Goal: Task Accomplishment & Management: Use online tool/utility

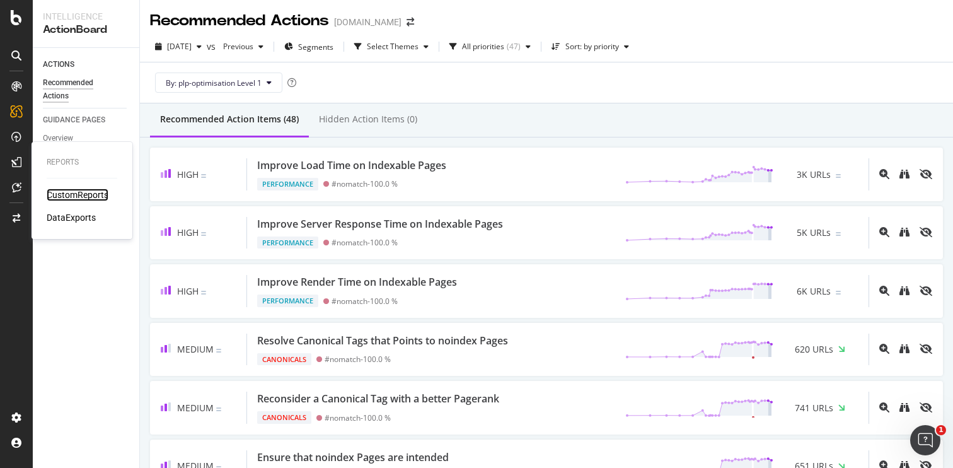
click at [78, 195] on div "CustomReports" at bounding box center [78, 195] width 62 height 13
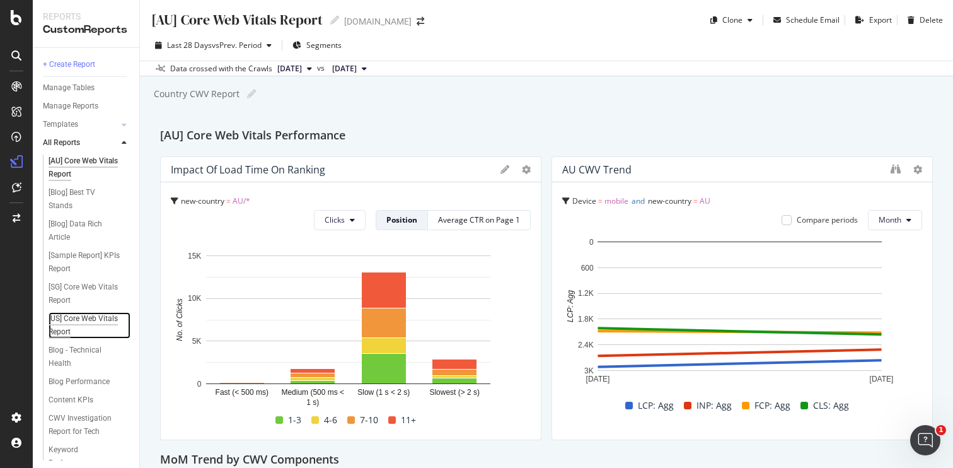
click at [77, 327] on div "[US] Core Web Vitals Report" at bounding box center [85, 325] width 73 height 26
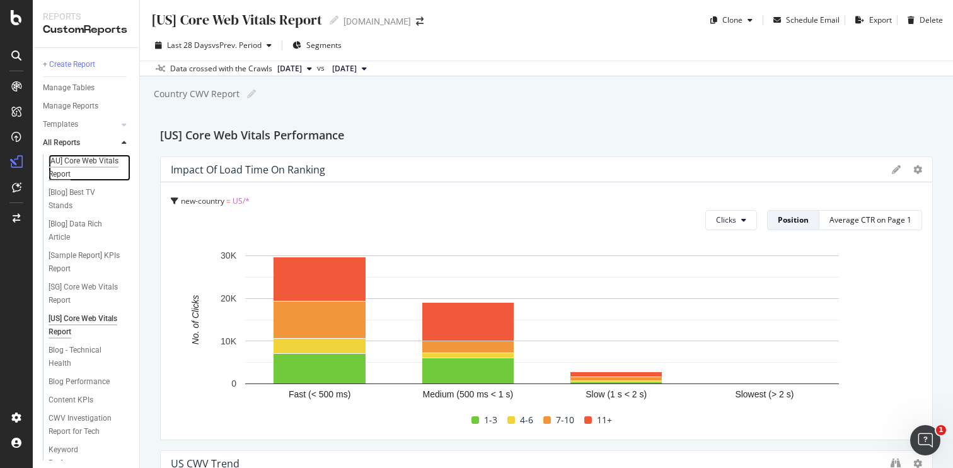
click at [73, 169] on div "[AU] Core Web Vitals Report" at bounding box center [85, 167] width 73 height 26
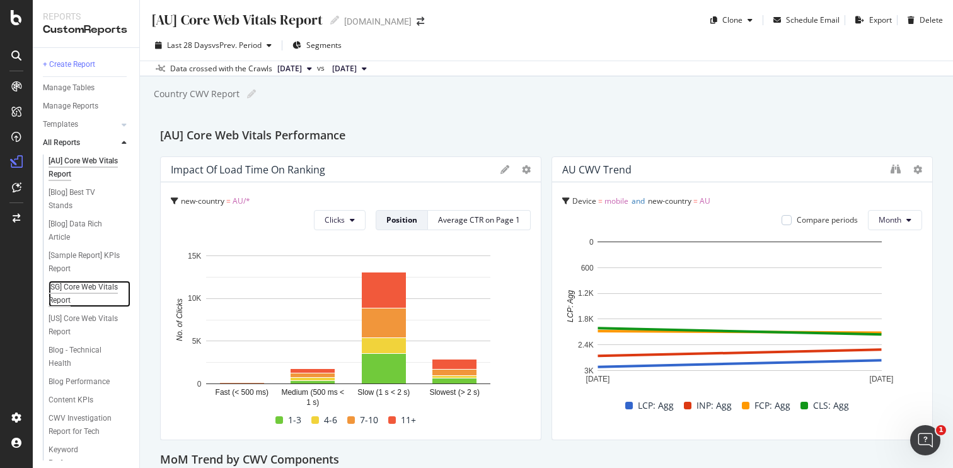
click at [73, 295] on div "[SG] Core Web Vitals Report" at bounding box center [85, 294] width 73 height 26
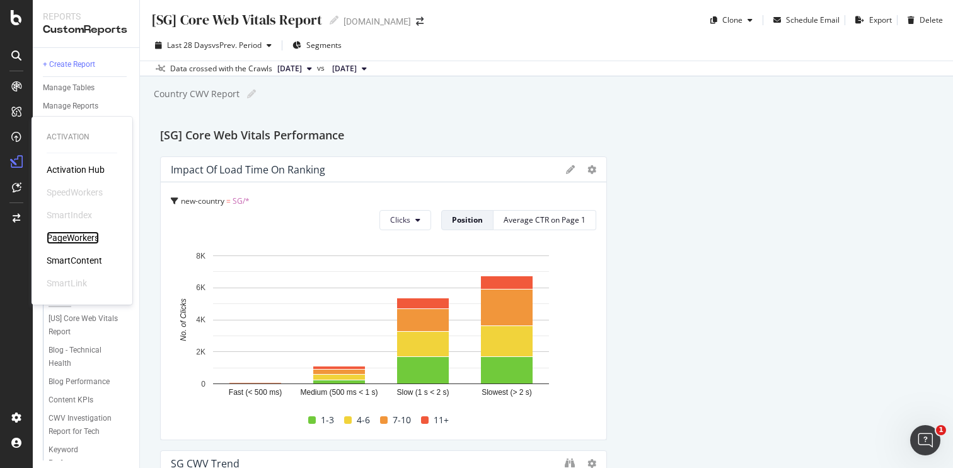
click at [84, 238] on div "PageWorkers" at bounding box center [73, 237] width 52 height 13
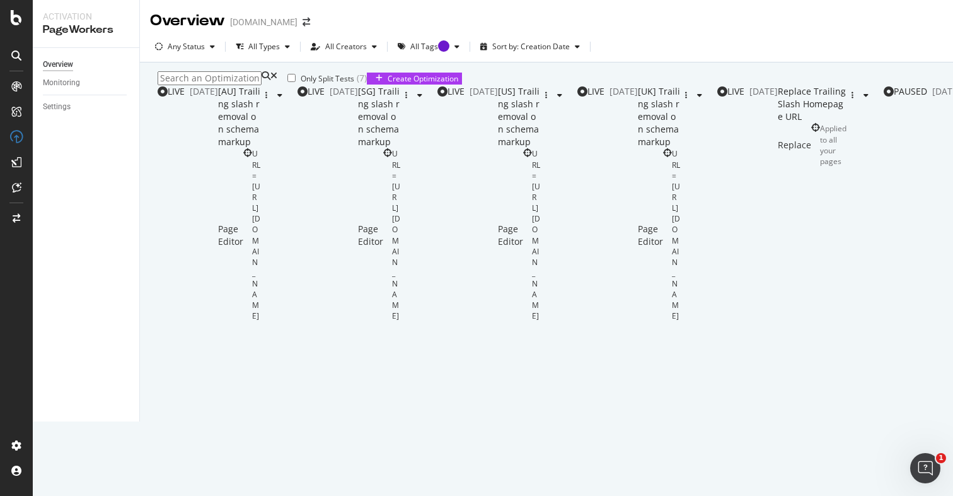
click at [236, 85] on input at bounding box center [210, 78] width 104 height 14
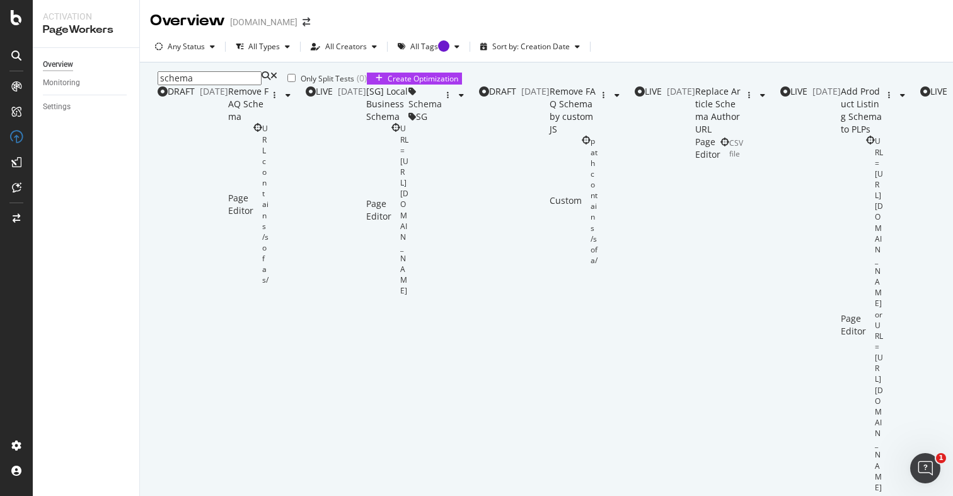
scroll to position [460, 0]
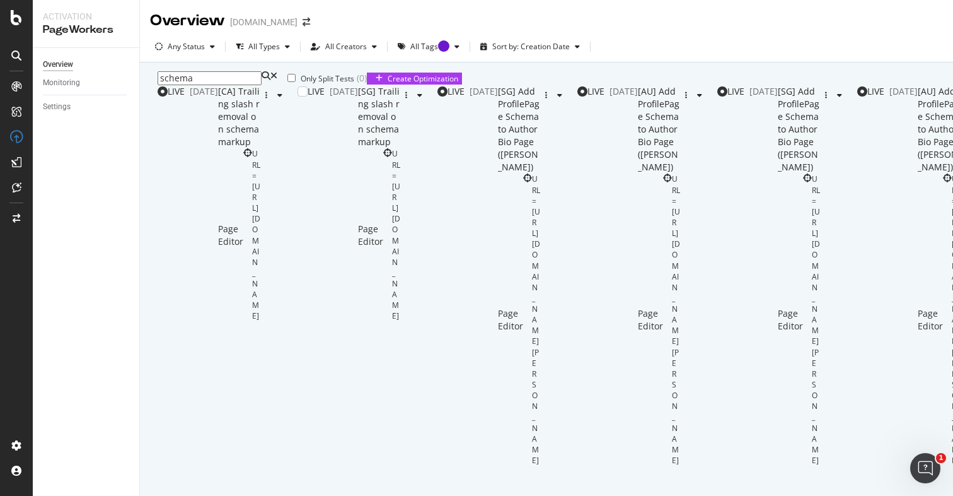
scroll to position [229, 0]
type input "1"
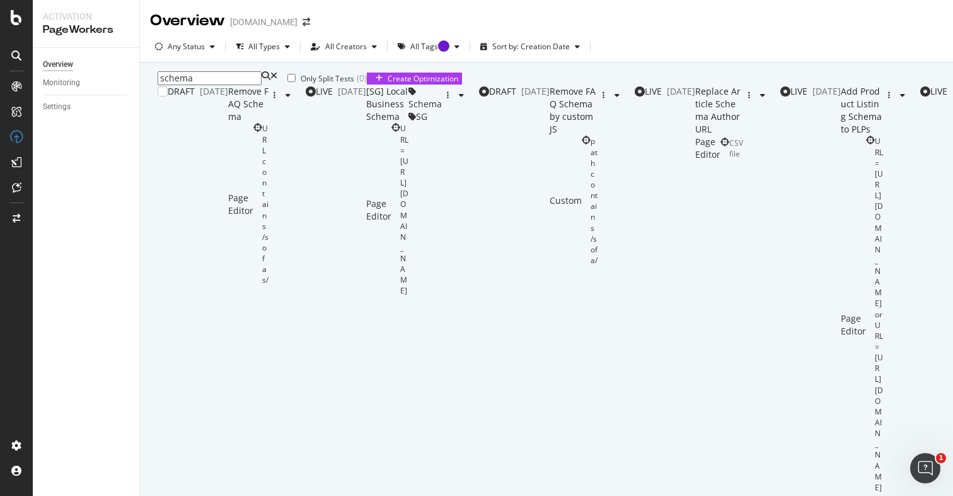
scroll to position [0, 0]
click at [271, 85] on icon at bounding box center [274, 78] width 7 height 14
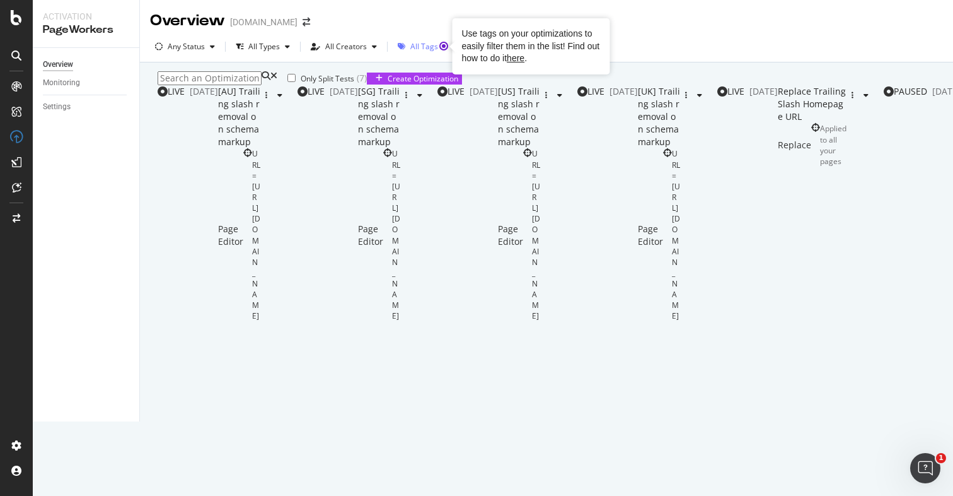
click at [443, 47] on circle "Tooltip anchor" at bounding box center [444, 46] width 8 height 8
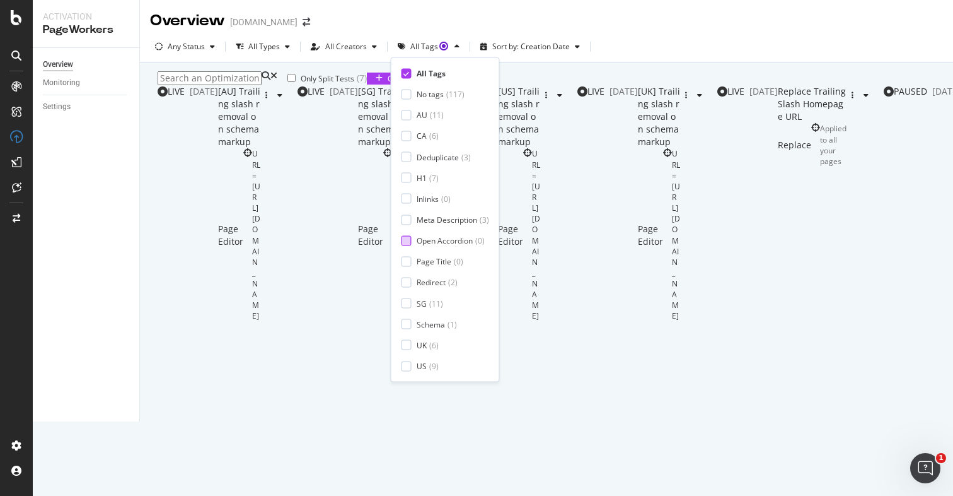
scroll to position [146, 0]
click at [405, 319] on div at bounding box center [407, 324] width 10 height 10
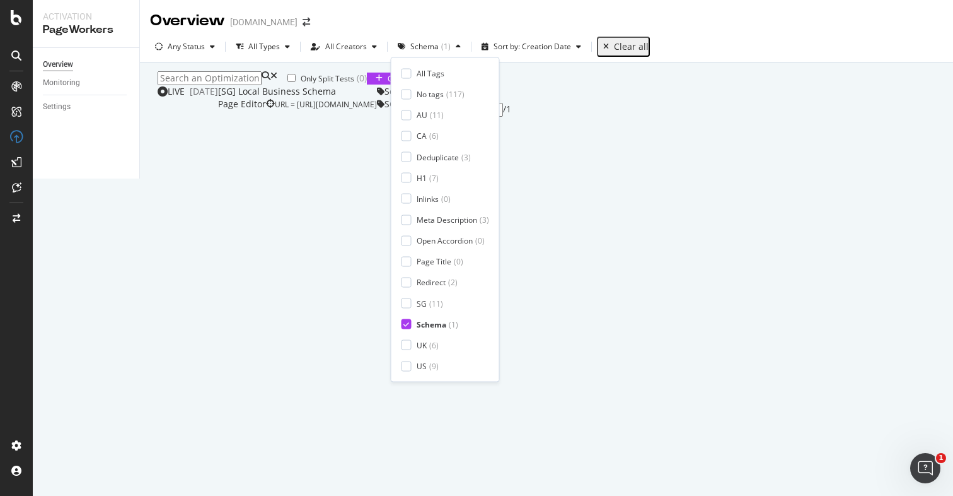
click at [572, 85] on div "Only Split Tests ( 0 ) Create Optimization" at bounding box center [547, 78] width 778 height 14
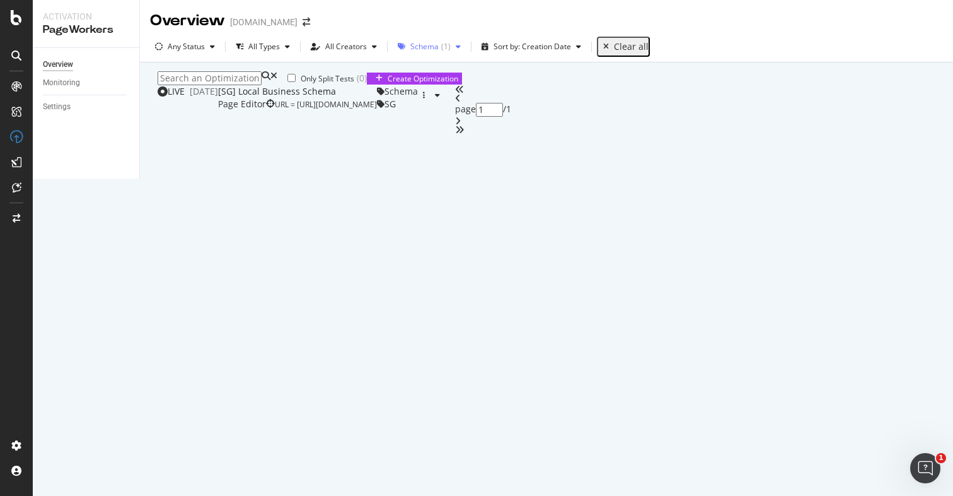
click at [451, 49] on div "button" at bounding box center [458, 47] width 15 height 8
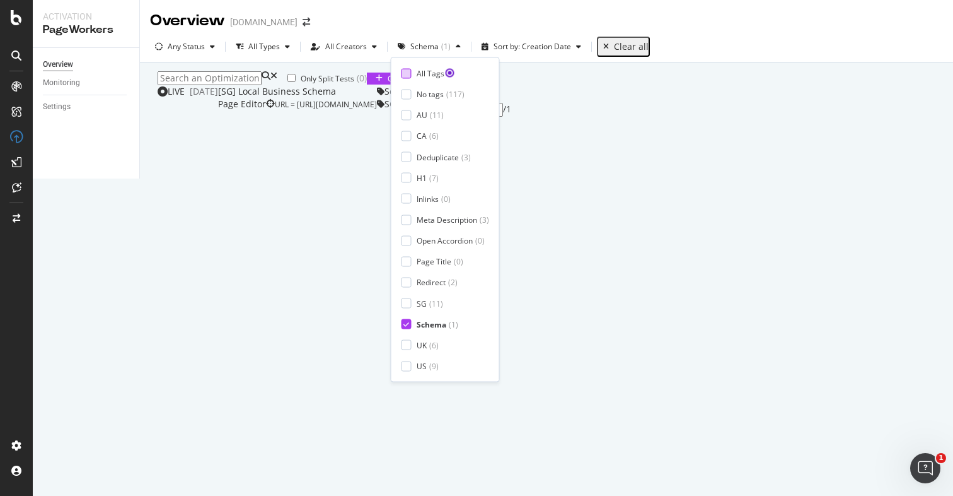
click at [411, 74] on div at bounding box center [407, 73] width 10 height 10
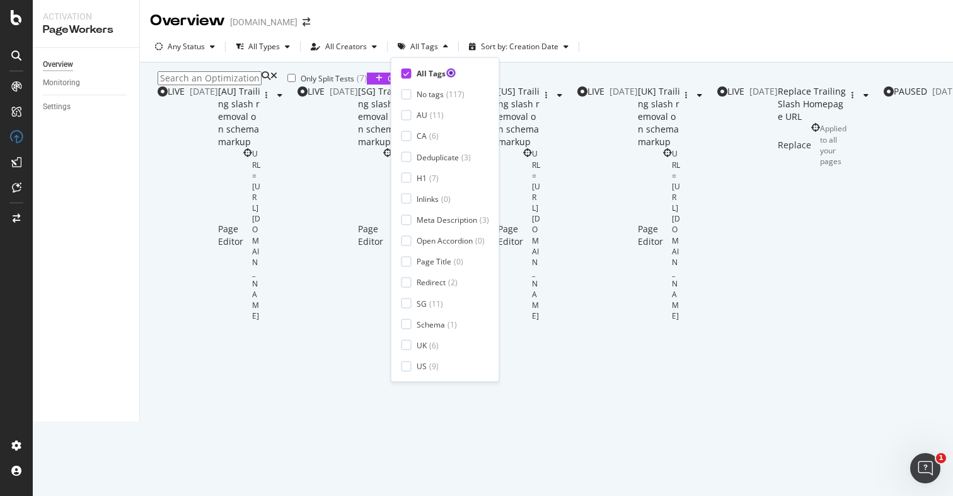
click at [409, 73] on icon at bounding box center [407, 73] width 6 height 6
click at [406, 361] on div at bounding box center [407, 366] width 10 height 10
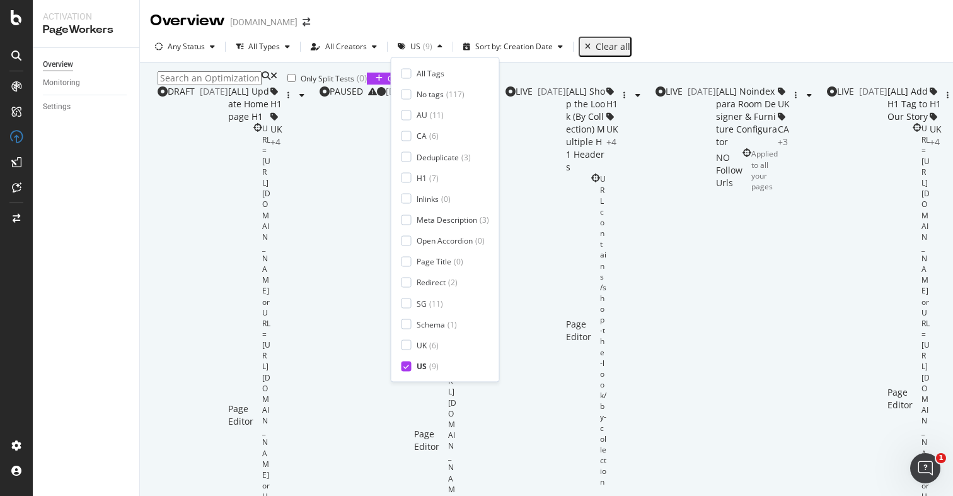
click at [692, 72] on div "Only Split Tests ( 0 ) Create Optimization DRAFT 05 Feb. 2025 [ALL] Update Home…" at bounding box center [600, 401] width 885 height 661
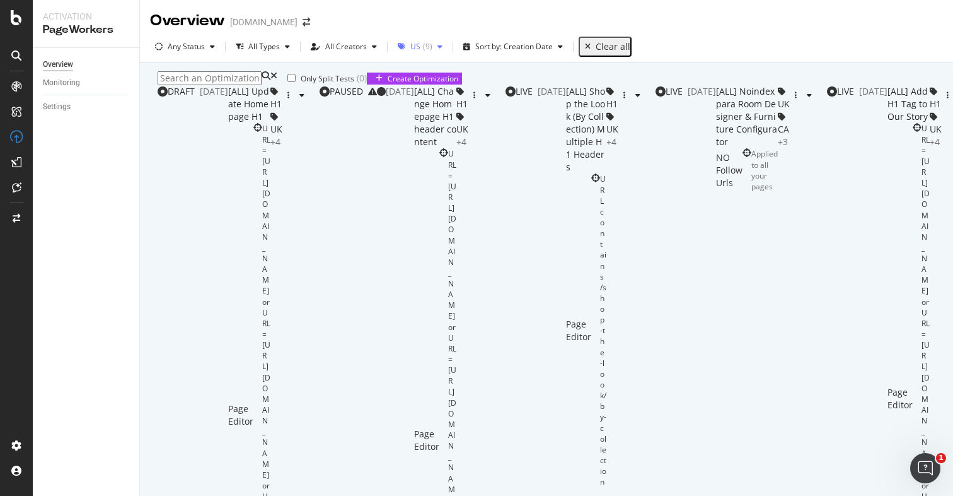
click at [418, 48] on div "US ( 9 )" at bounding box center [421, 47] width 22 height 8
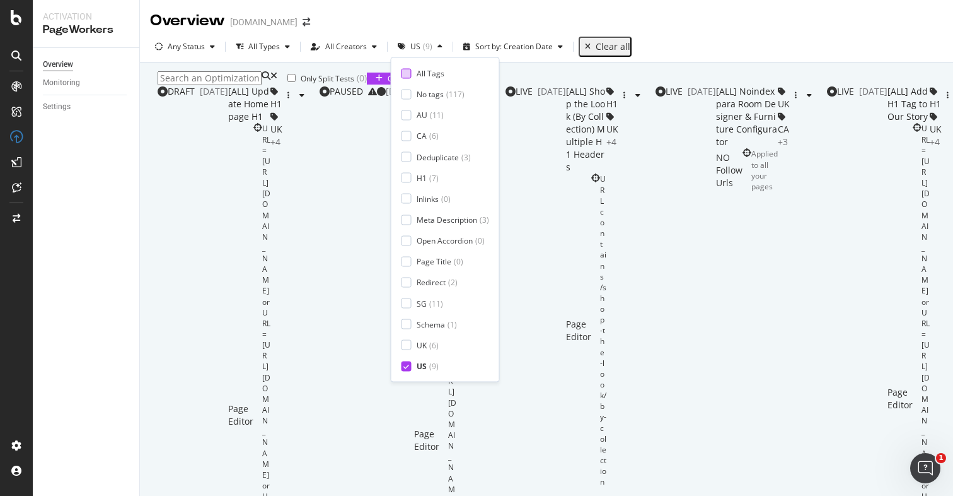
click at [426, 68] on div "All Tags" at bounding box center [431, 73] width 28 height 11
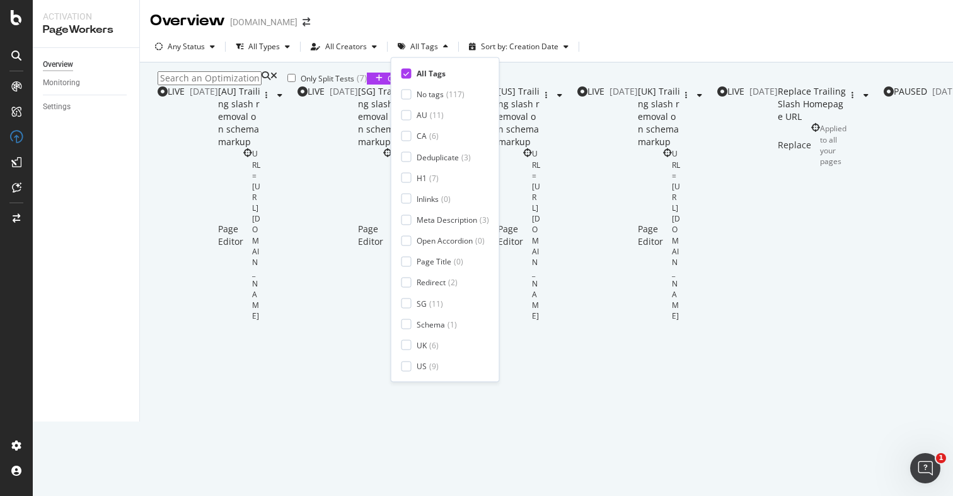
click at [544, 74] on div "Only Split Tests ( 7 ) Create Optimization LIVE 12 Aug. 2025 [AU] Trailing slas…" at bounding box center [600, 224] width 885 height 306
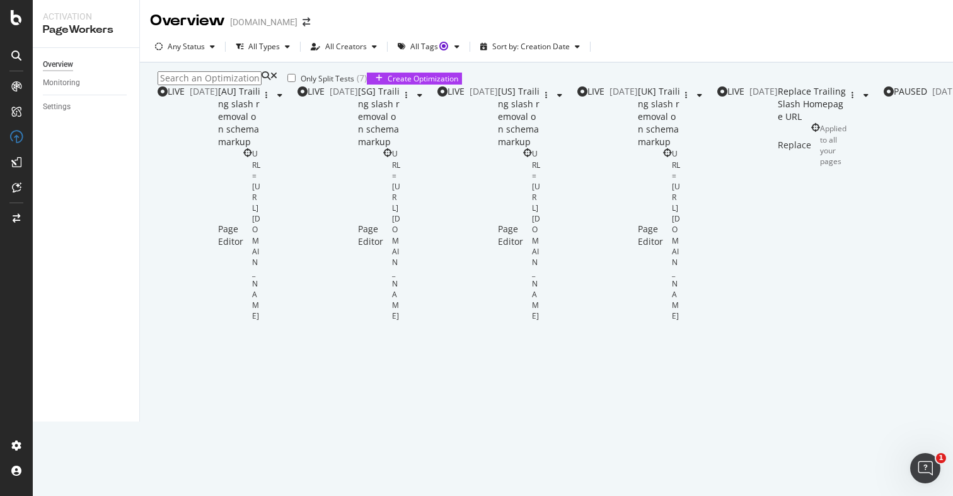
click at [216, 85] on input at bounding box center [210, 78] width 104 height 14
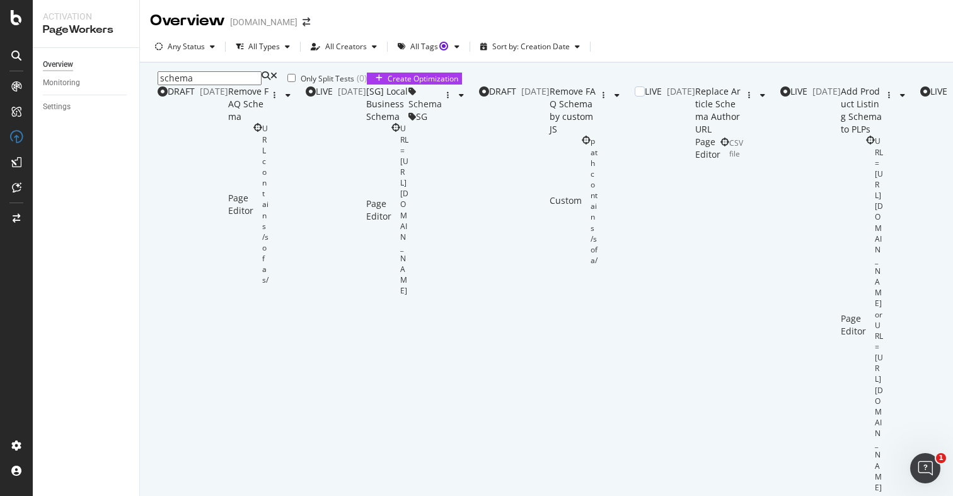
scroll to position [209, 0]
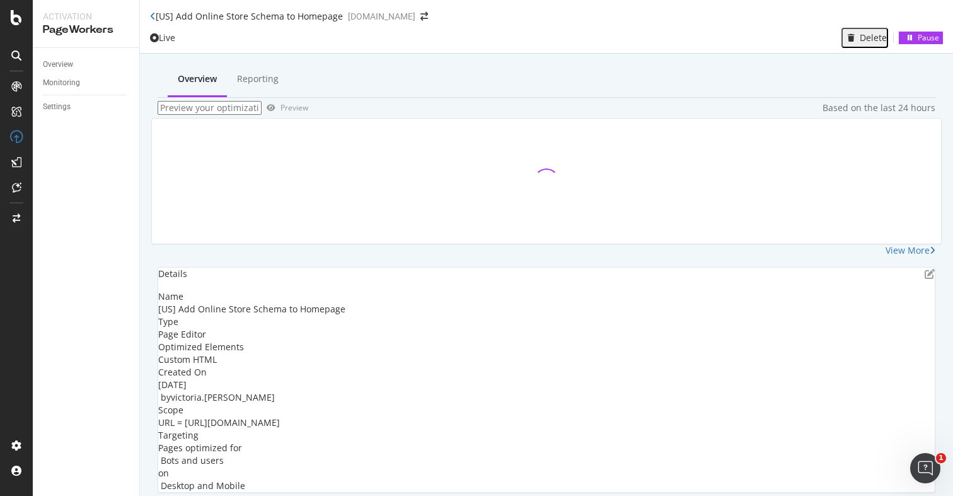
scroll to position [6, 0]
click at [925, 279] on icon "pen-to-square" at bounding box center [930, 274] width 10 height 10
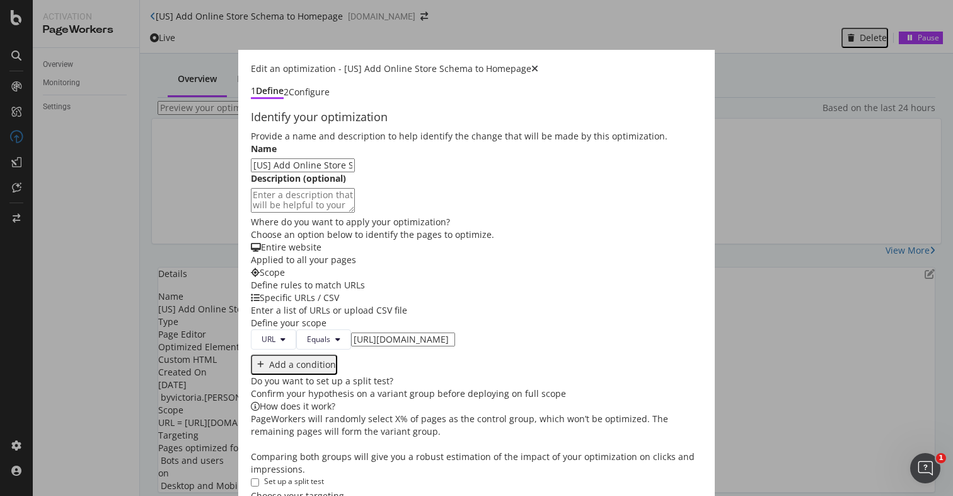
scroll to position [363, 0]
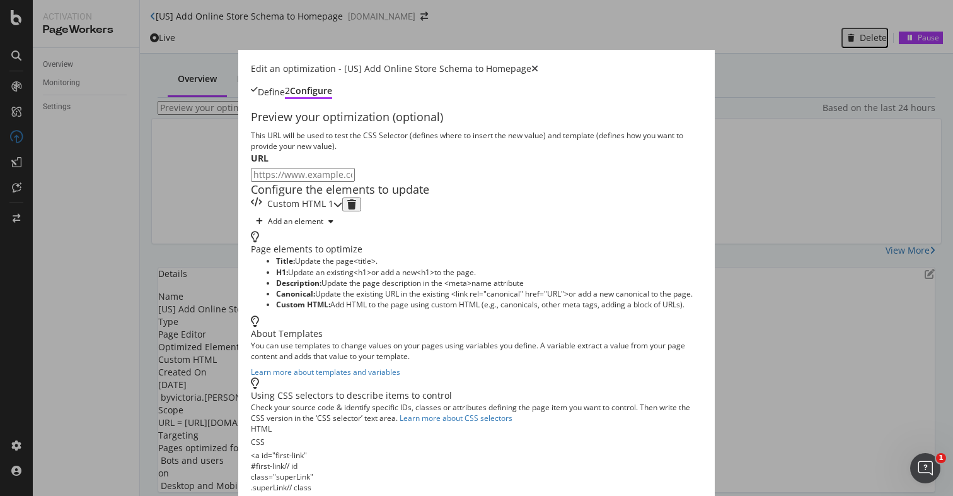
scroll to position [25, 0]
click at [342, 209] on icon "modal" at bounding box center [338, 204] width 9 height 9
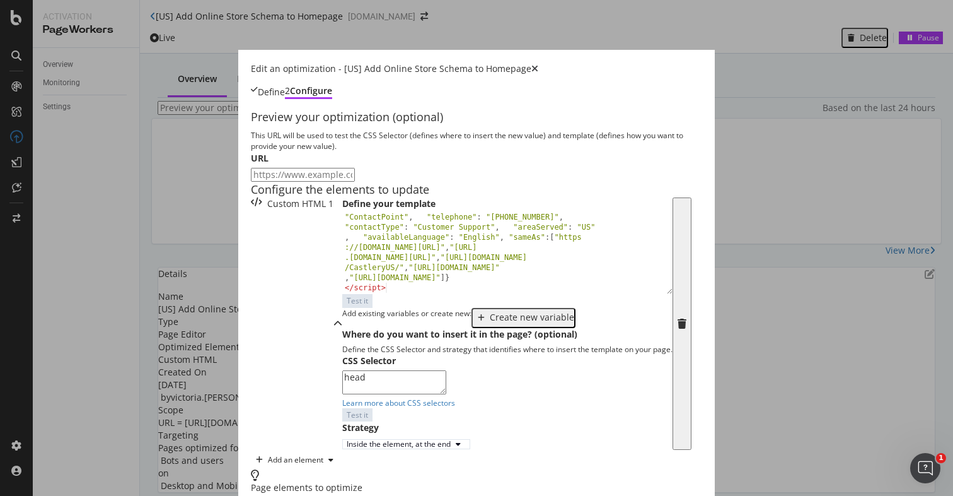
scroll to position [0, 0]
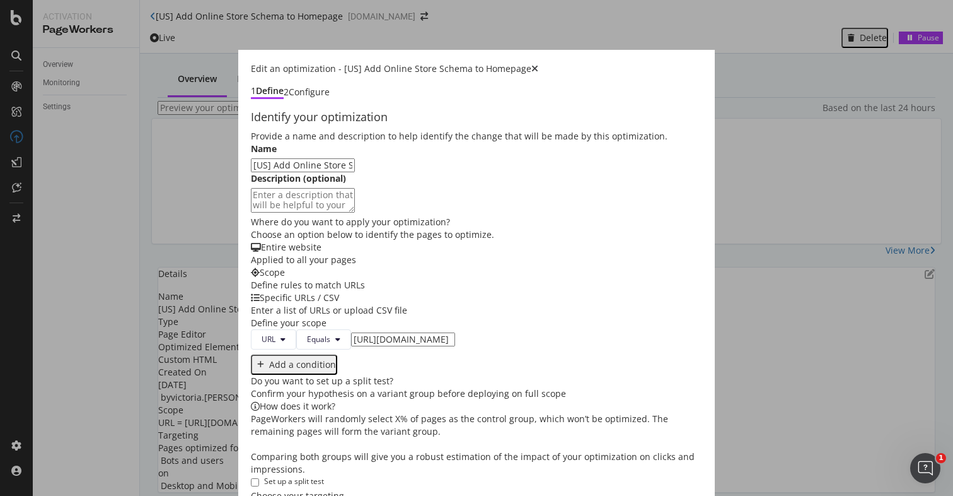
drag, startPoint x: 223, startPoint y: 169, endPoint x: 122, endPoint y: 162, distance: 101.1
click at [251, 162] on input "[US] Add Online Store Schema to Homepage" at bounding box center [303, 165] width 104 height 14
click at [251, 172] on input "[US] Homepage" at bounding box center [303, 165] width 104 height 14
type input "[US] Homepage Schema"
click at [251, 212] on textarea "modal" at bounding box center [303, 200] width 104 height 24
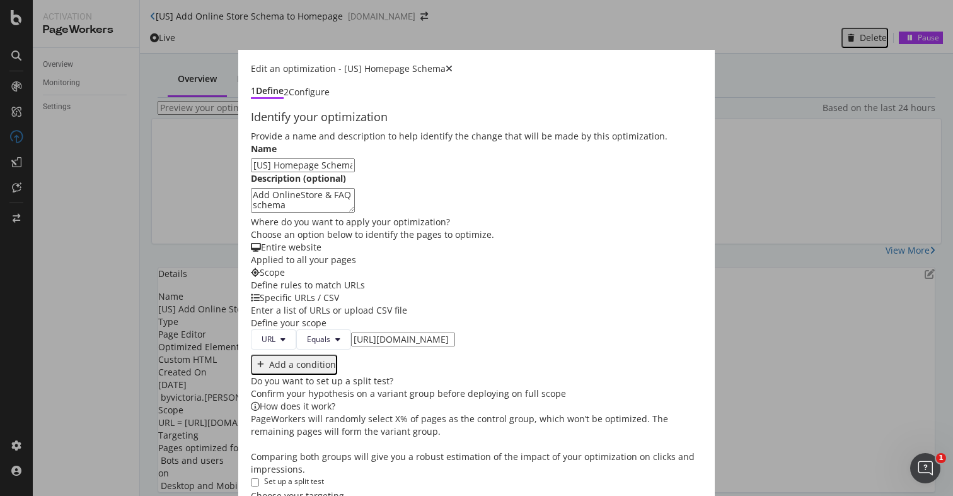
type textarea "Add OnlineStore & FAQ schema"
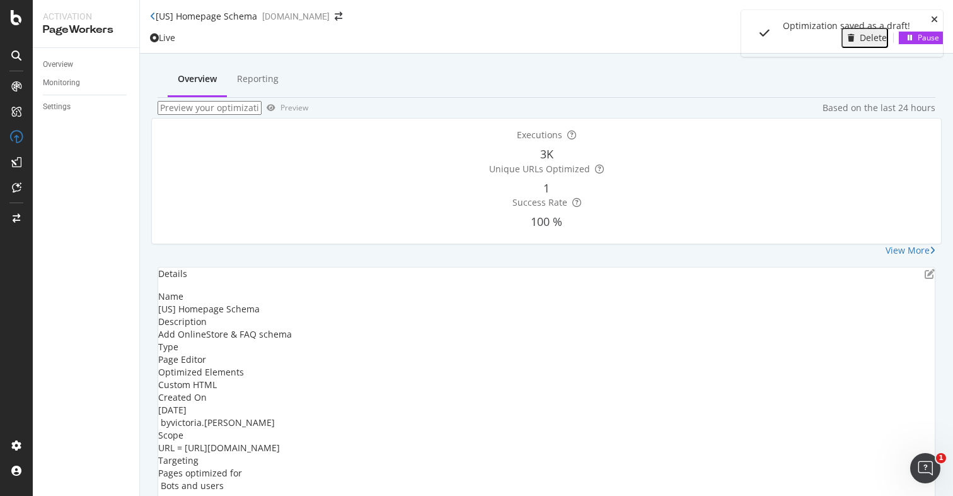
click at [937, 19] on icon "close toast" at bounding box center [934, 19] width 7 height 9
click at [899, 267] on div "Details" at bounding box center [546, 273] width 777 height 13
click at [925, 269] on icon "pen-to-square" at bounding box center [930, 274] width 10 height 10
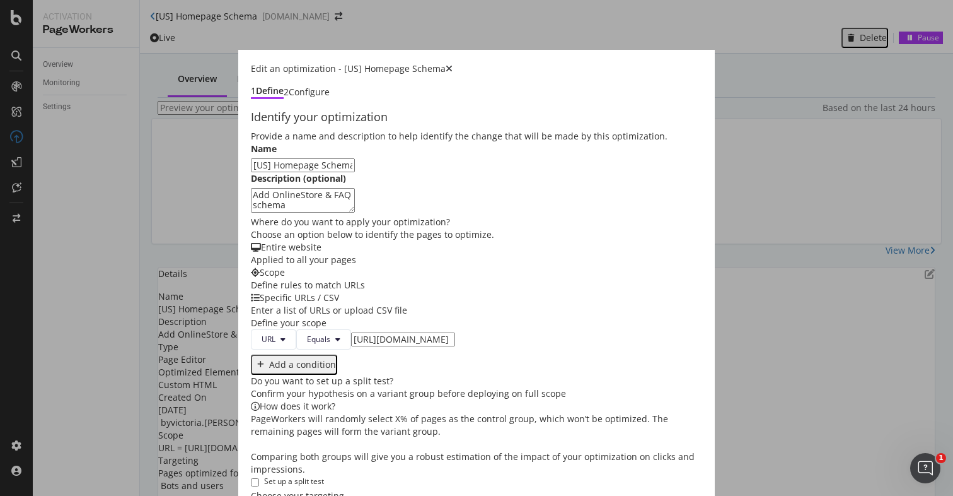
scroll to position [320, 0]
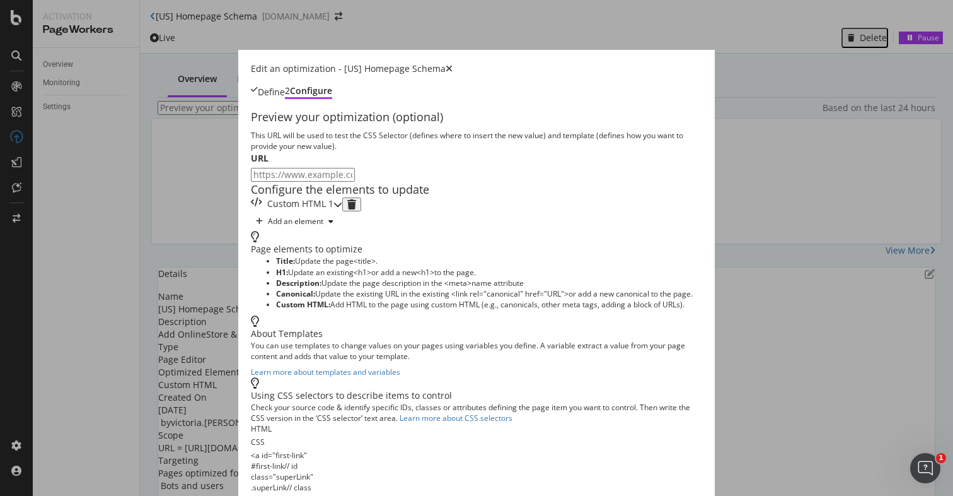
scroll to position [25, 0]
click at [342, 209] on icon "modal" at bounding box center [338, 204] width 9 height 9
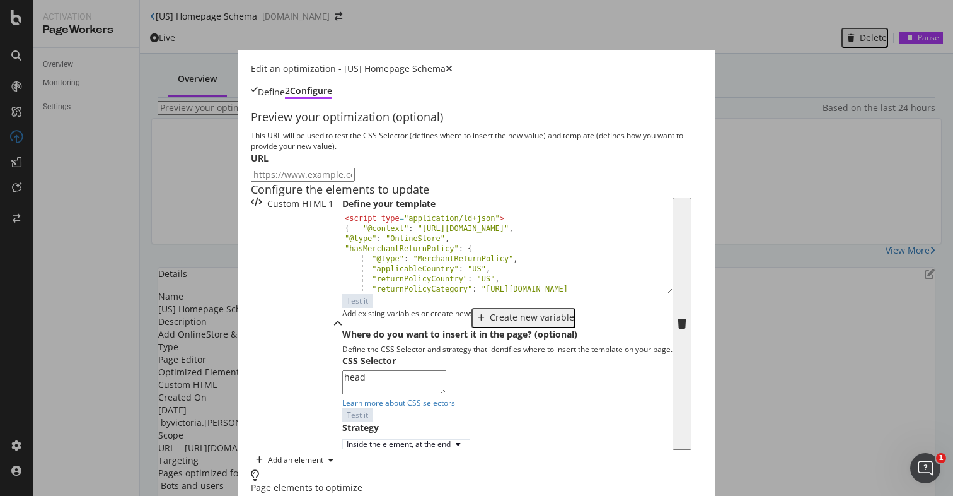
scroll to position [212, 0]
click at [342, 370] on textarea "head" at bounding box center [394, 382] width 104 height 24
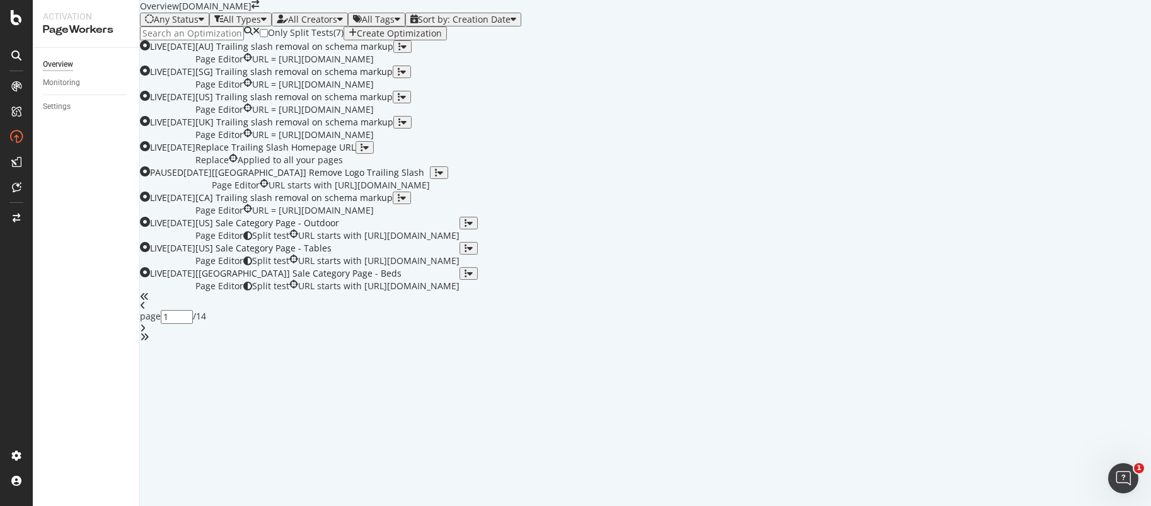
click at [357, 38] on div "button" at bounding box center [353, 33] width 8 height 10
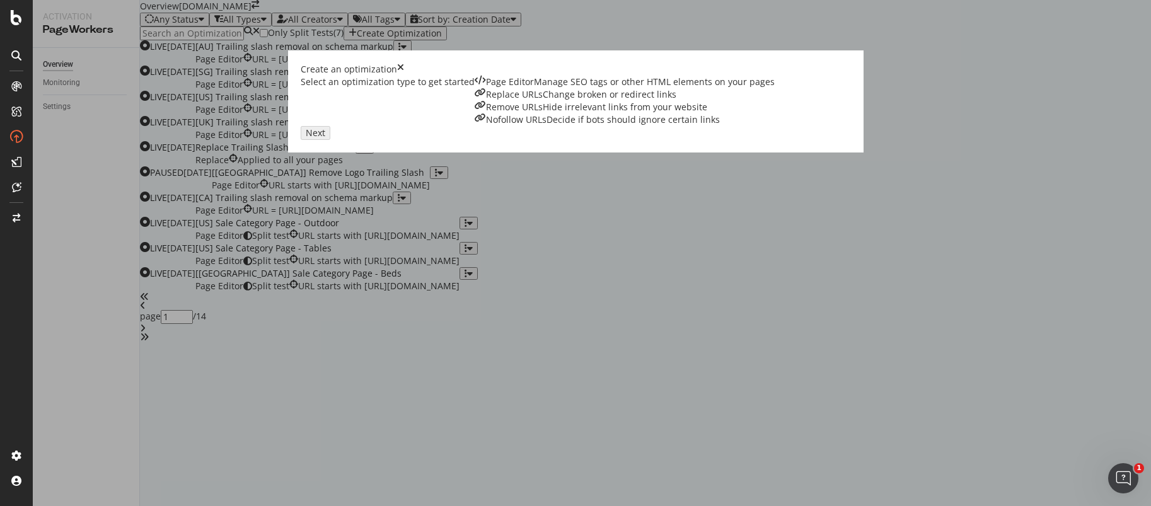
click at [534, 88] on div "Manage SEO tags or other HTML elements on your pages" at bounding box center [654, 82] width 241 height 13
click at [325, 138] on div "Next" at bounding box center [316, 133] width 20 height 10
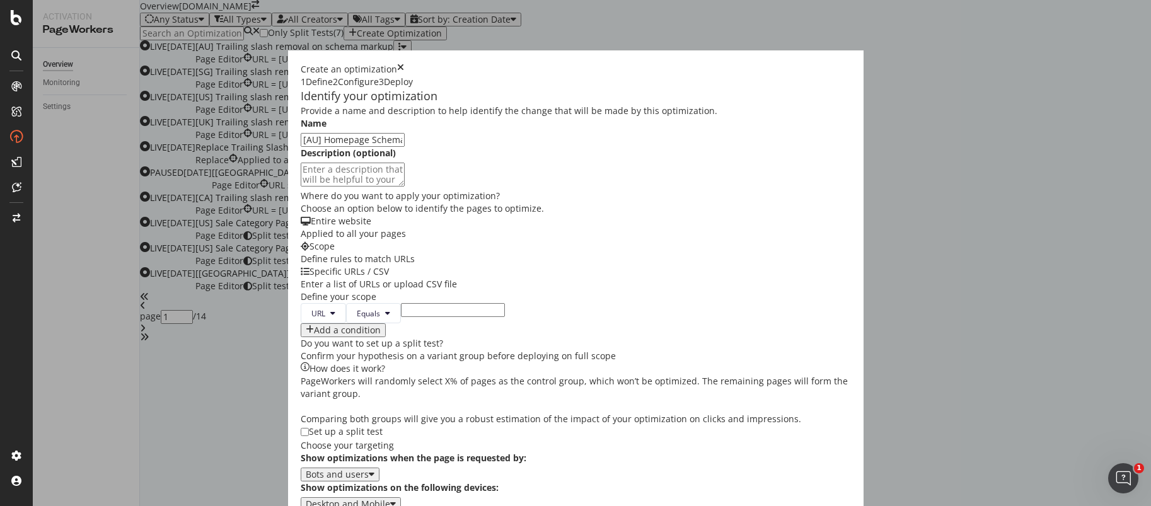
type input "[AU] Homepage Schema"
click at [301, 187] on textarea "modal" at bounding box center [353, 175] width 104 height 24
type textarea "Adding FAQ schema to the existing schema markups"
click at [401, 303] on input "modal" at bounding box center [453, 310] width 104 height 14
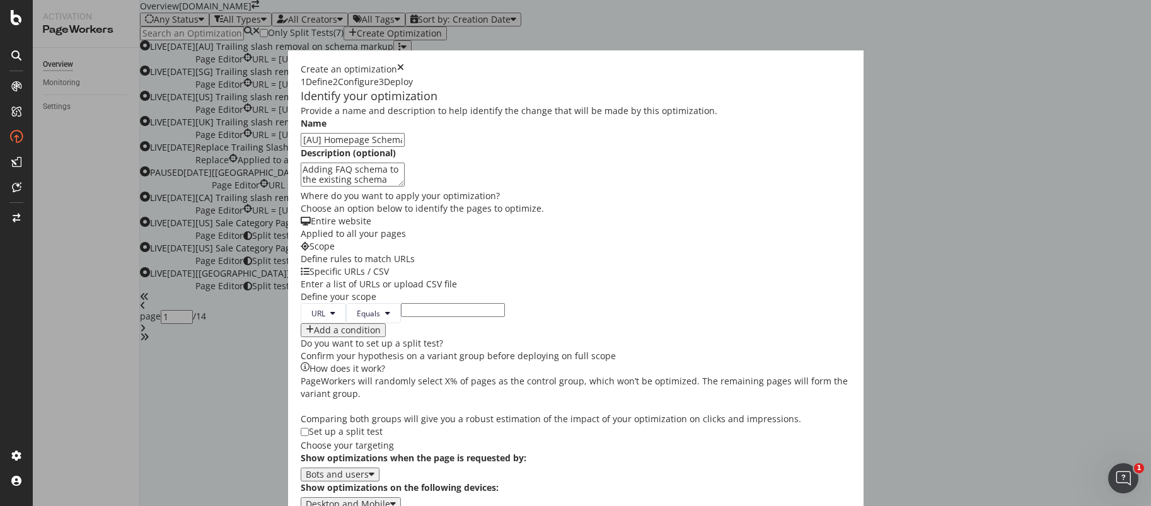
paste input "https://www.castlery.com/au"
type input "https://www.castlery.com/au"
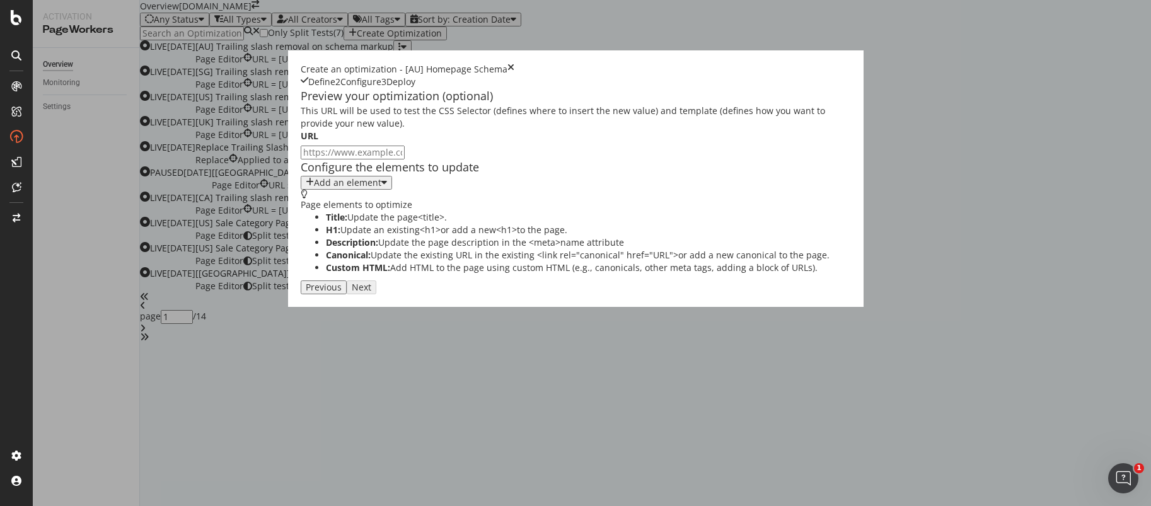
scroll to position [0, 0]
click at [381, 188] on icon "modal" at bounding box center [384, 183] width 6 height 10
click at [252, 341] on div "Custom HTML" at bounding box center [228, 335] width 50 height 11
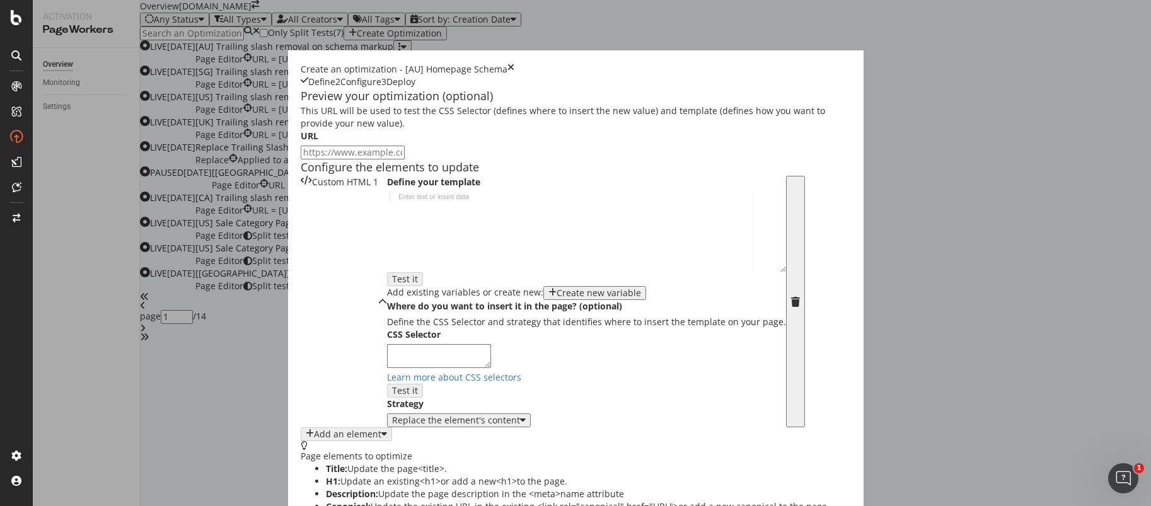
click at [387, 291] on div "modal" at bounding box center [586, 242] width 399 height 100
paste textarea "</script>""
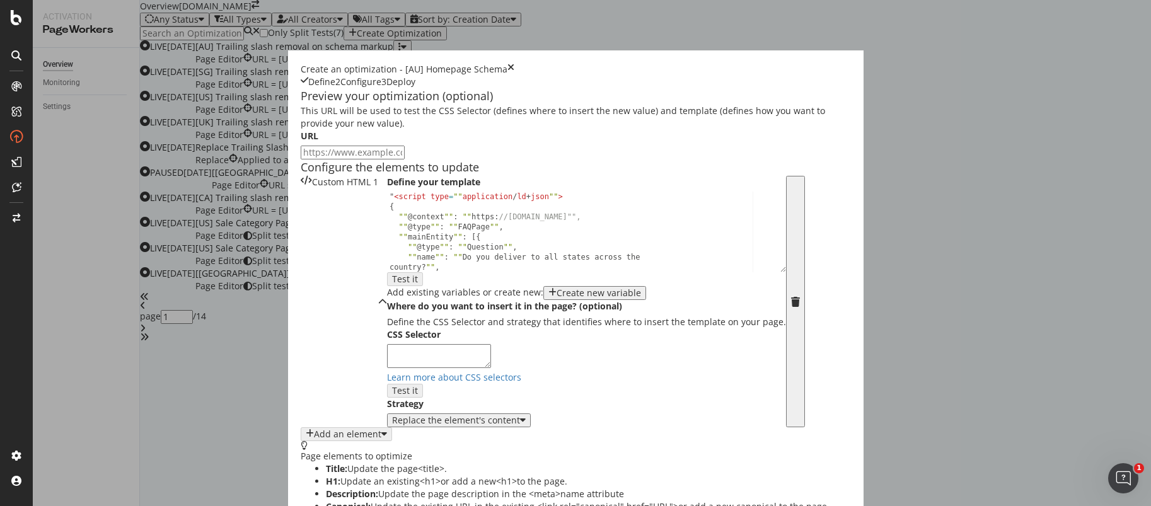
click at [387, 291] on div "" < script type = "" application / ld + json "" > { "" @ context "" : "" https …" at bounding box center [582, 242] width 390 height 100
click at [387, 291] on div "< script type = "" application / ld + json "" > { "" @ context "" : "" https : …" at bounding box center [582, 242] width 390 height 100
click at [387, 291] on div "< script type = "application/ld+json""> { ""@context"": ""https://schema.org"",…" at bounding box center [582, 242] width 390 height 100
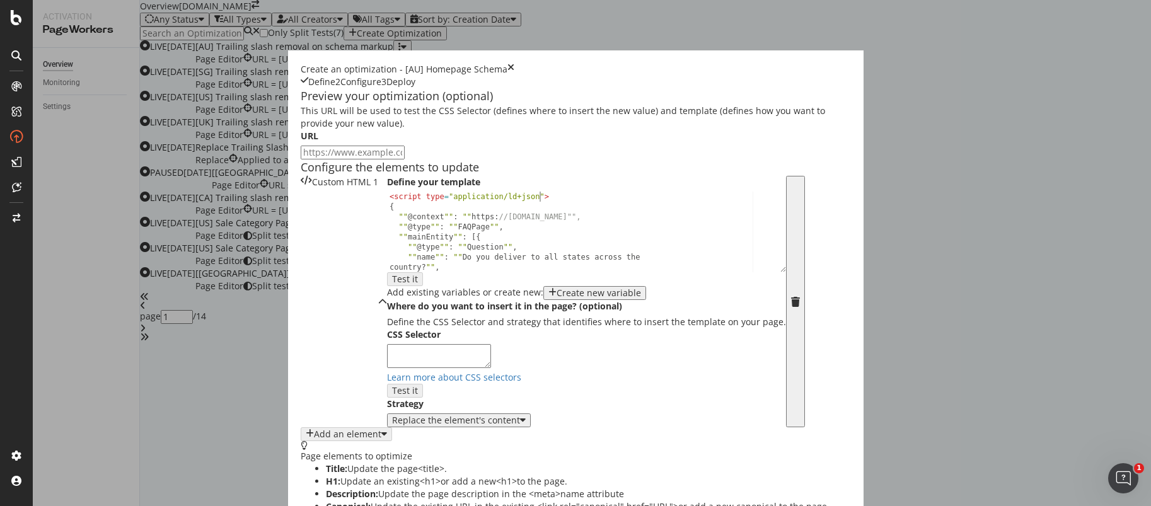
click at [387, 291] on div "< script type = "application/ld+json" > { "" @ context "" : "" https : //schema…" at bounding box center [582, 242] width 390 height 100
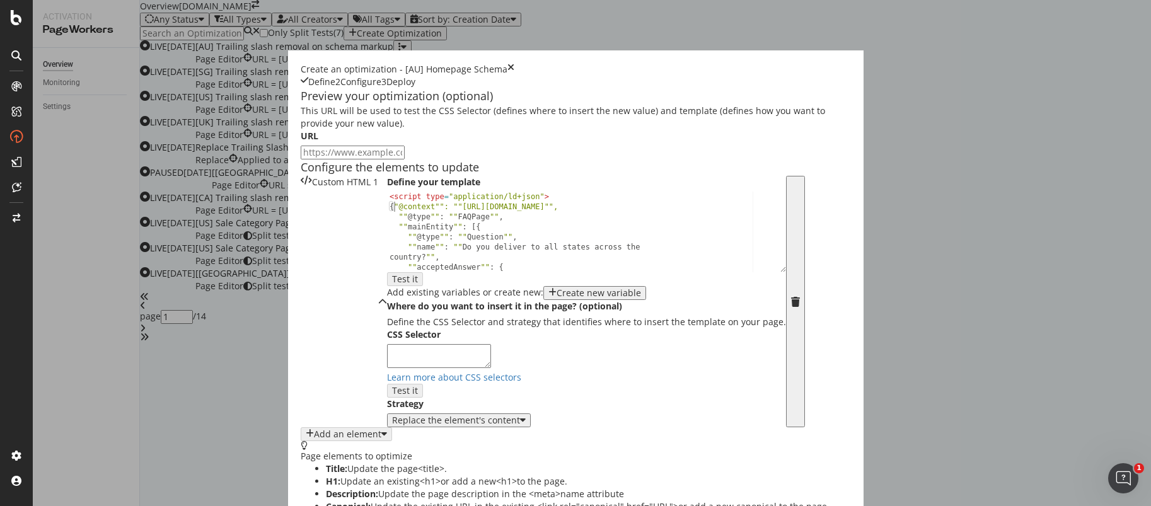
click at [387, 291] on div "< script type = "application/ld+json" > { "@context"": ""https://schema.org"", …" at bounding box center [582, 242] width 390 height 100
click at [387, 291] on div "< script type = "application/ld+json" > { "@context"": ""https://schema.org" , …" at bounding box center [582, 242] width 390 height 100
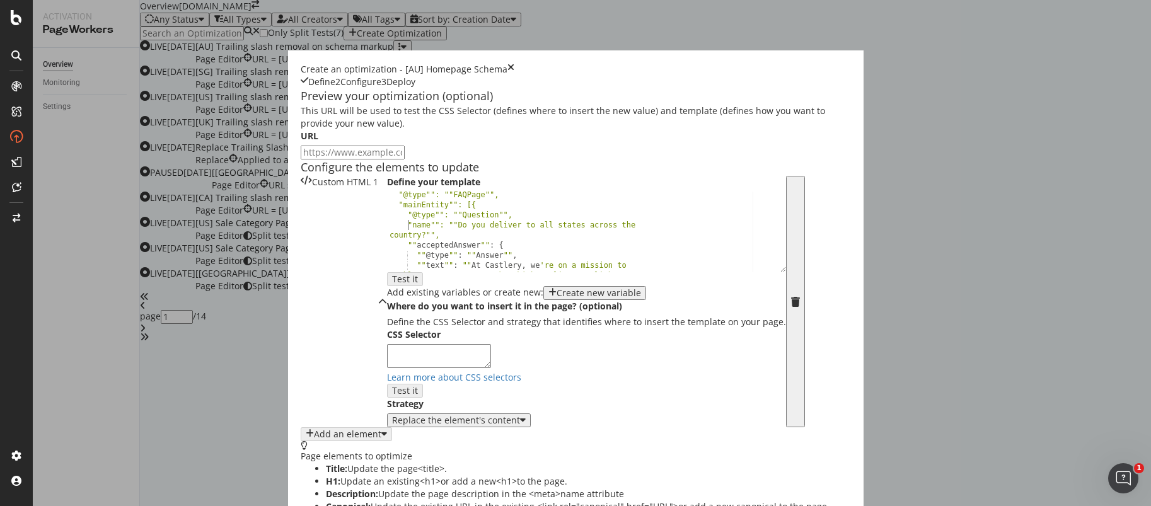
scroll to position [30, 0]
click at [387, 339] on div ""@type"": ""FAQPage"", "mainEntity"": [{ "@type"": ""Question"", "name"": ""Do …" at bounding box center [582, 272] width 390 height 180
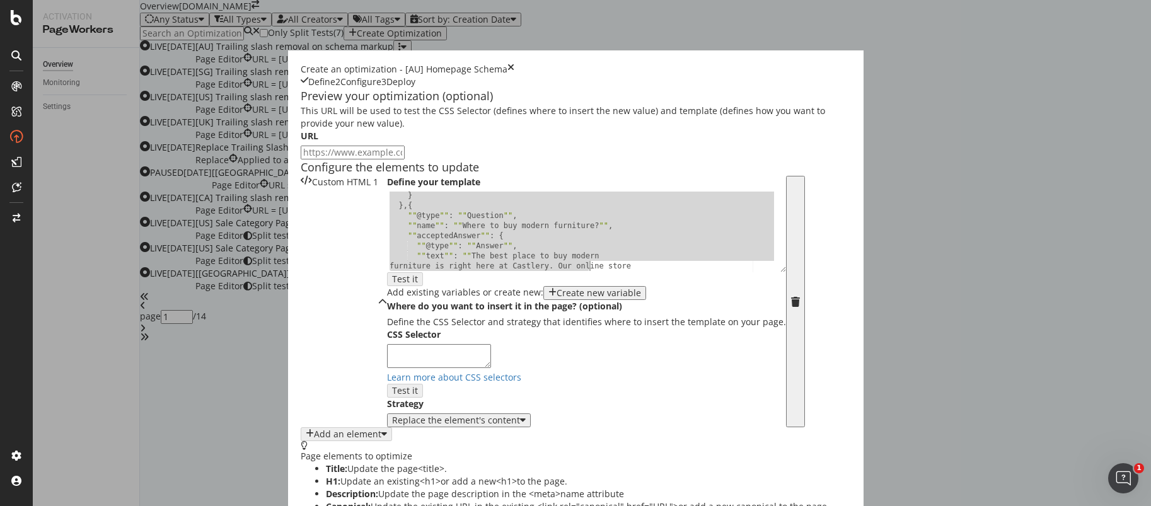
scroll to position [1020, 0]
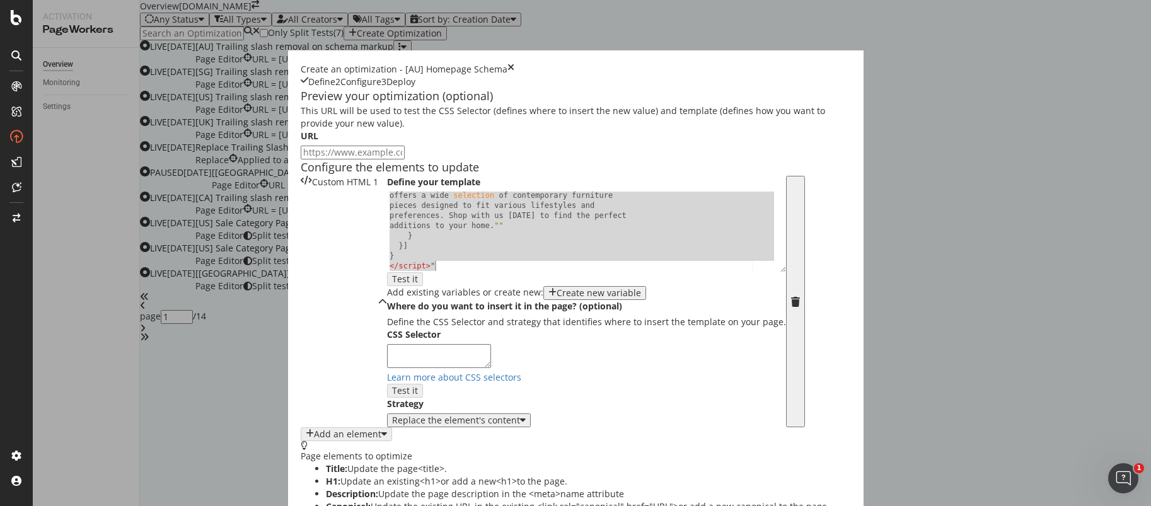
drag, startPoint x: 217, startPoint y: 296, endPoint x: 446, endPoint y: 438, distance: 269.8
click at [446, 428] on div "Define your template "acceptedAnswer"": { "" text "" : "" The best place to buy…" at bounding box center [586, 302] width 399 height 252
type textarea "} </script>""
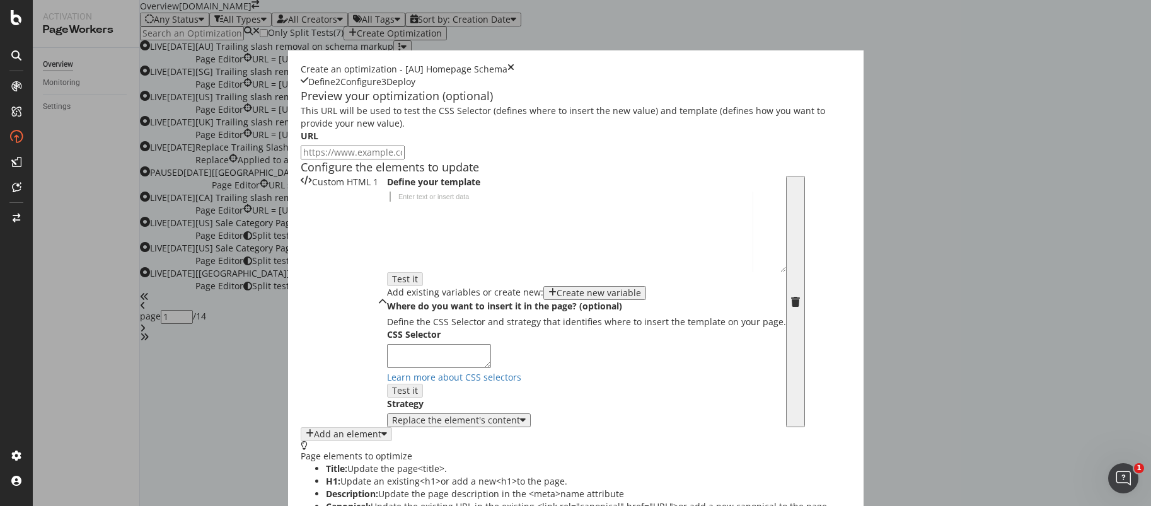
click at [393, 201] on div "Enter text or insert data" at bounding box center [433, 196] width 81 height 9
paste textarea "</script>"
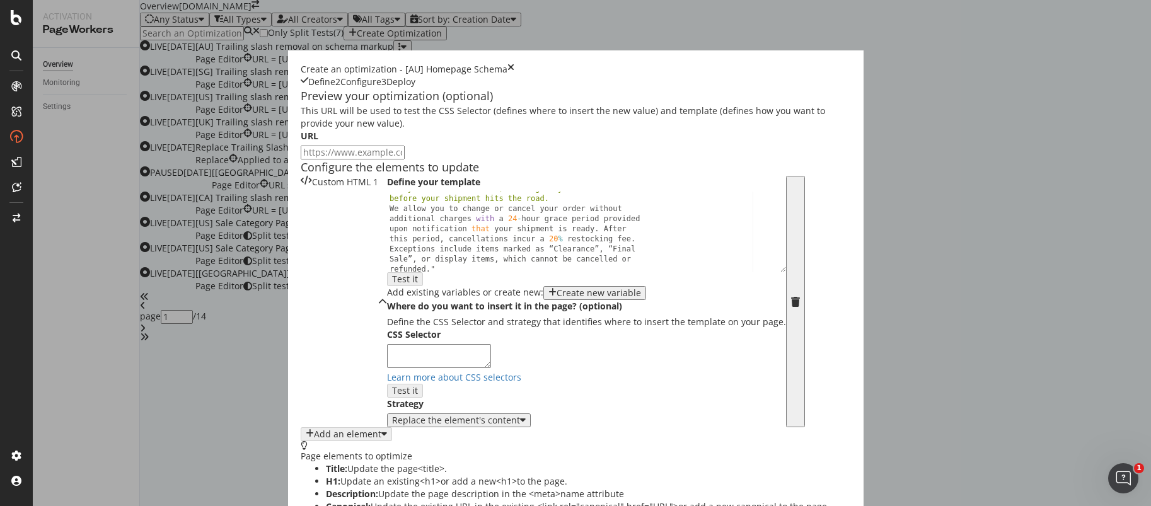
scroll to position [368, 0]
drag, startPoint x: 217, startPoint y: 313, endPoint x: 238, endPoint y: 310, distance: 21.0
click at [387, 313] on div ""text" : "We get it – sometimes plans take a turn. That's why our cancellation …" at bounding box center [582, 256] width 390 height 201
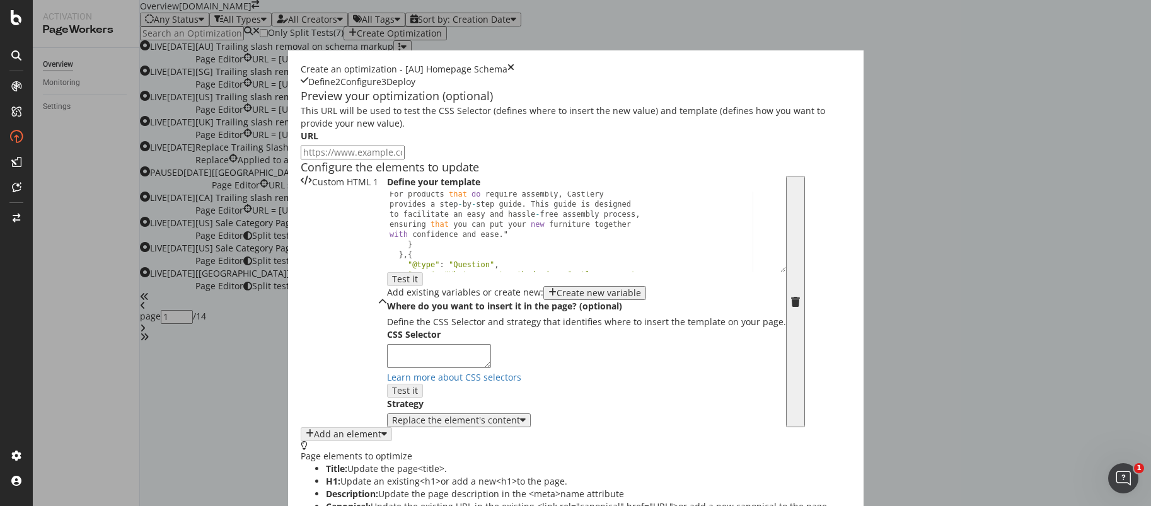
scroll to position [711, 0]
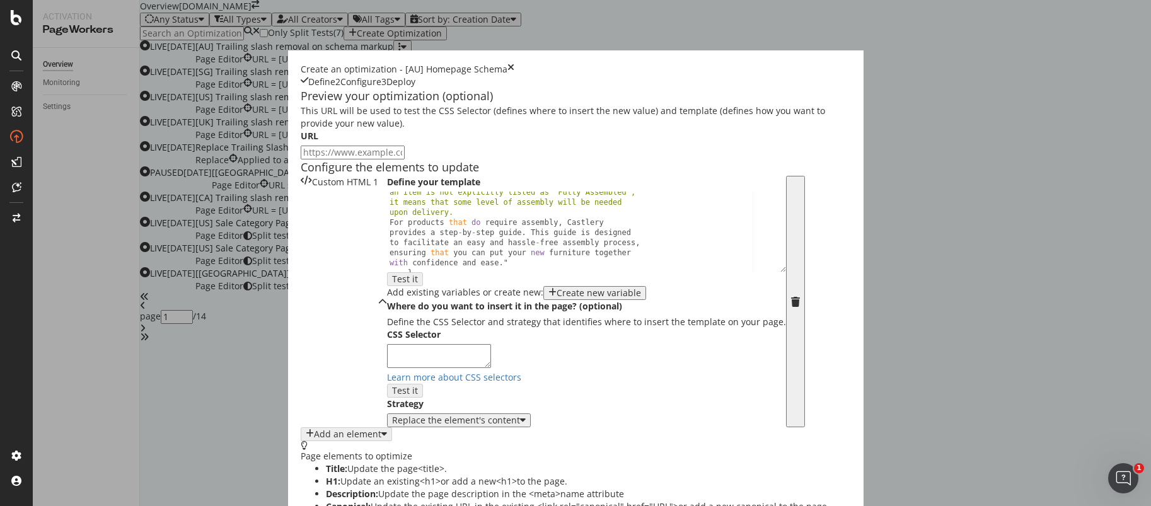
click at [387, 307] on div ""text" : "Assembly requirements for Castlery products may vary. To determine if…" at bounding box center [582, 227] width 390 height 160
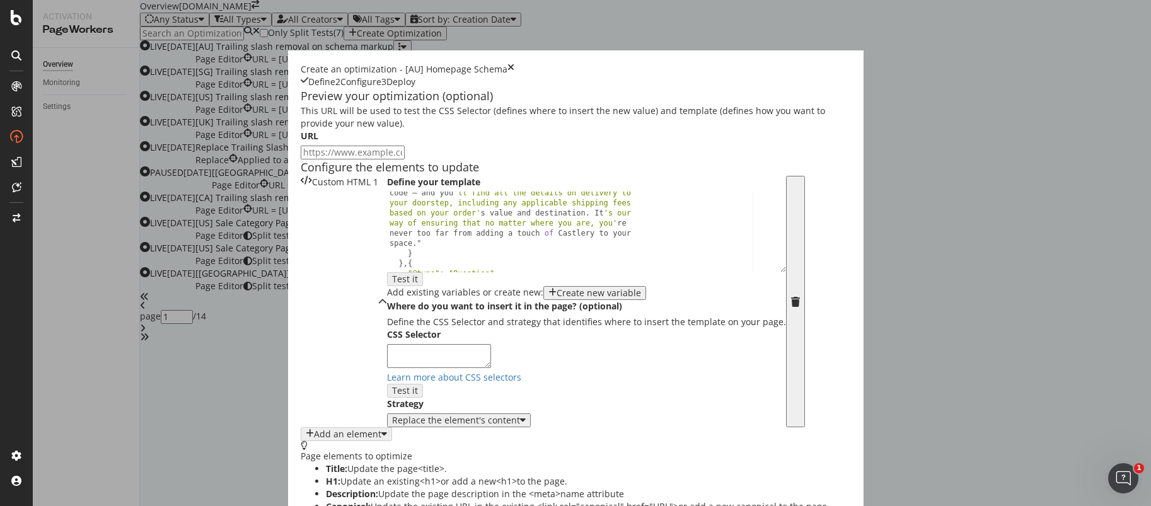
scroll to position [212, 0]
click at [443, 325] on div "Wondering if your home is within our reach ? Simply zip over to any product pag…" at bounding box center [582, 257] width 390 height 170
click at [387, 338] on div "Wondering if your home is within our reach ? Simply zip over to any product pag…" at bounding box center [582, 257] width 390 height 170
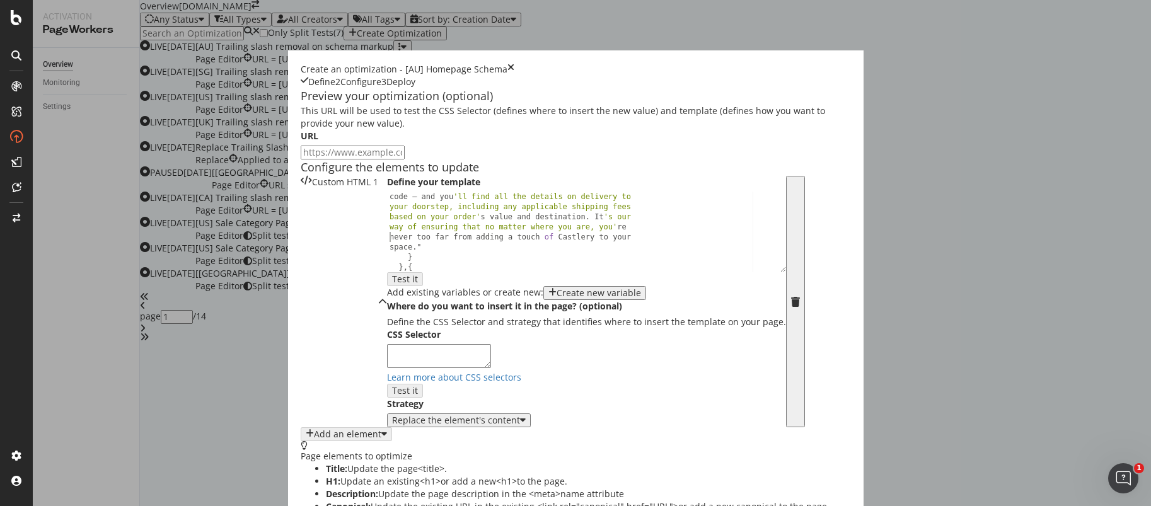
click at [444, 329] on div "Wondering if your home is within our reach ? Simply zip over to any product pag…" at bounding box center [582, 257] width 390 height 170
click at [422, 315] on div "Wondering if your home is within our reach ? Simply zip over to any product pag…" at bounding box center [582, 257] width 390 height 170
type textarea "Wondering if your home is within our reach? Simply zip over to any product page…"
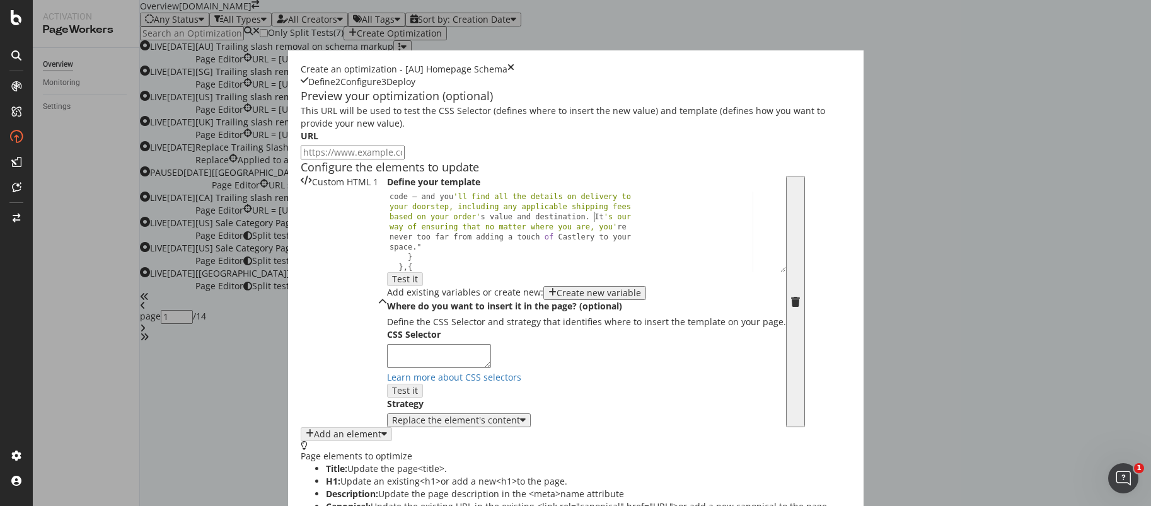
click at [387, 317] on div "Wondering if your home is within our reach ? Simply zip over to any product pag…" at bounding box center [582, 257] width 390 height 170
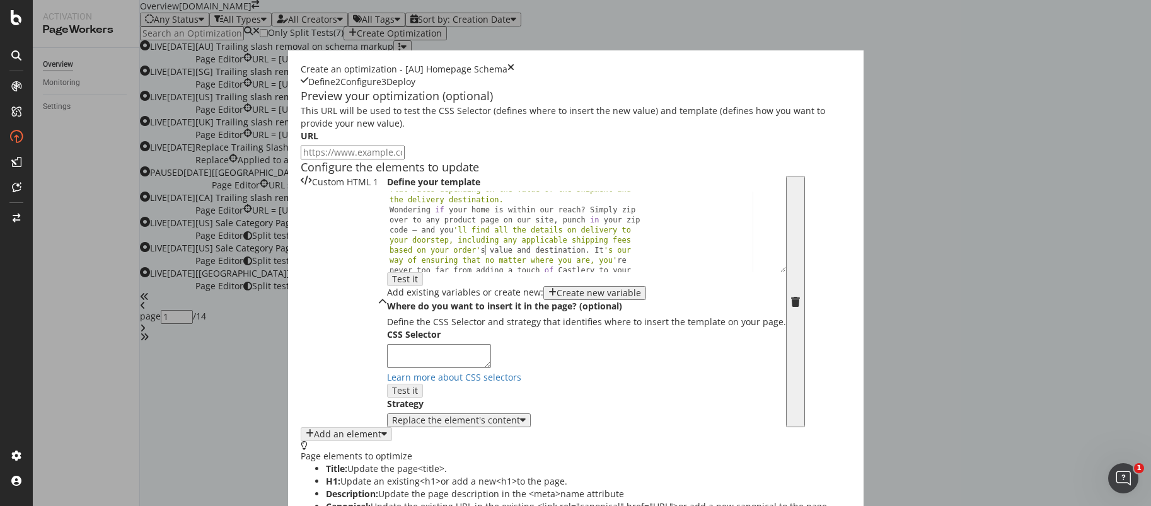
scroll to position [178, 0]
click at [387, 311] on div ""text" : "At Castlery, we're on a mission to enable our customers to buy high-q…" at bounding box center [582, 239] width 390 height 251
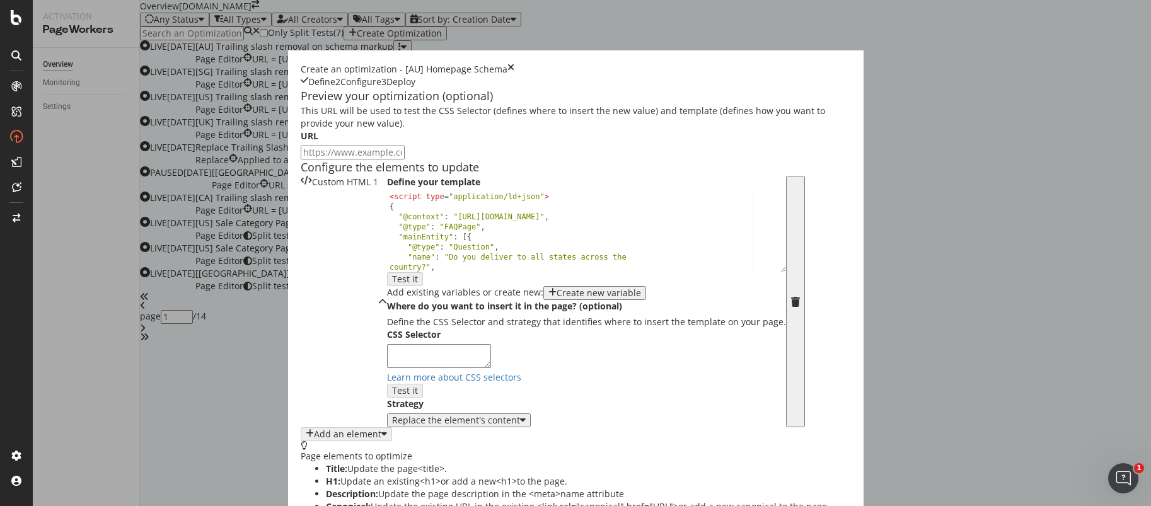
scroll to position [202, 0]
click at [387, 344] on textarea "modal" at bounding box center [439, 356] width 104 height 24
paste textarea "head"
type textarea "head"
click at [392, 416] on div "Replace the element's content" at bounding box center [456, 421] width 128 height 10
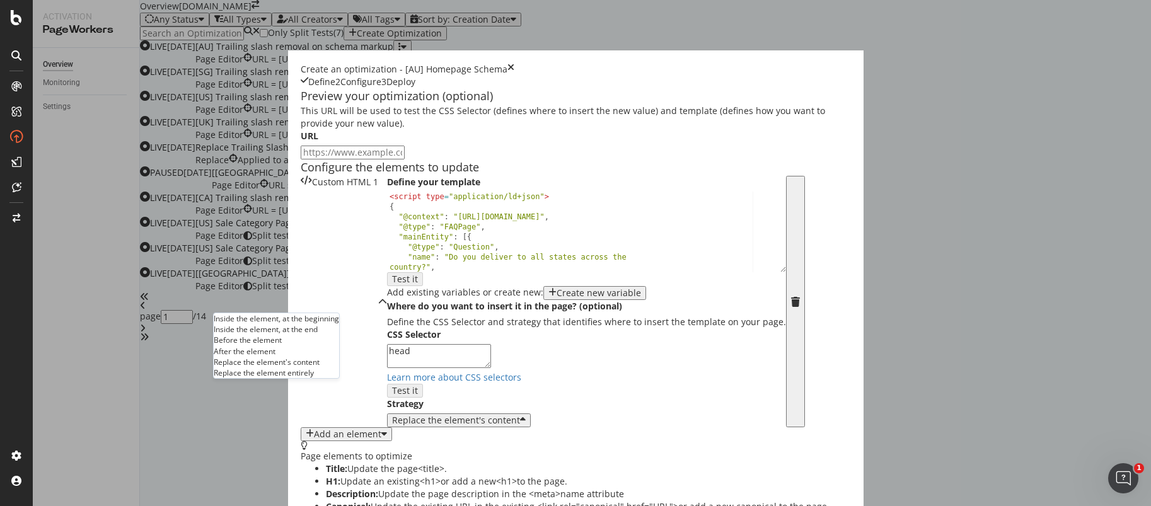
click at [300, 324] on div "Inside the element, at the end" at bounding box center [276, 329] width 125 height 11
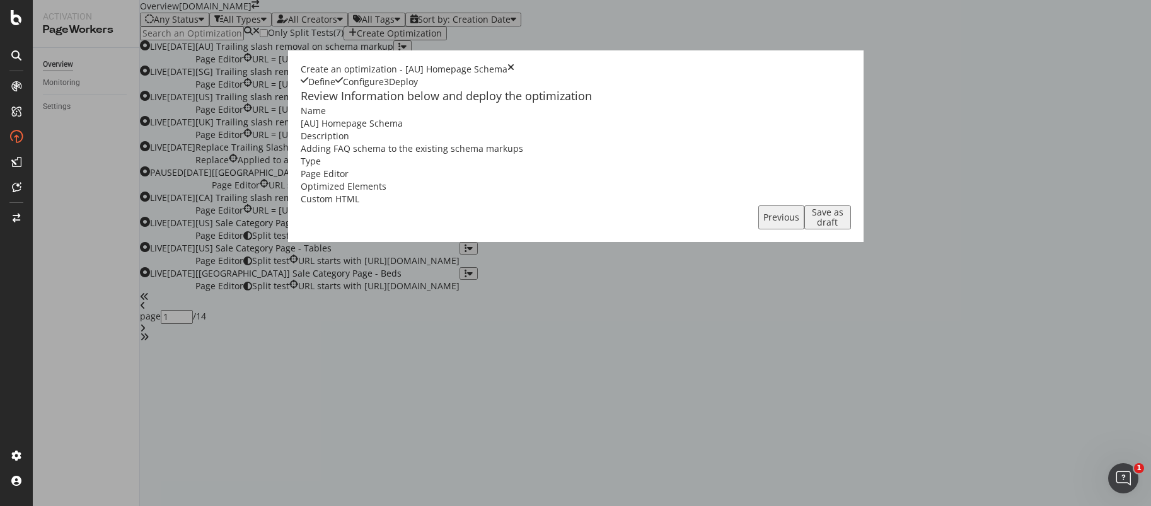
click at [846, 228] on div "Save as draft" at bounding box center [828, 217] width 36 height 20
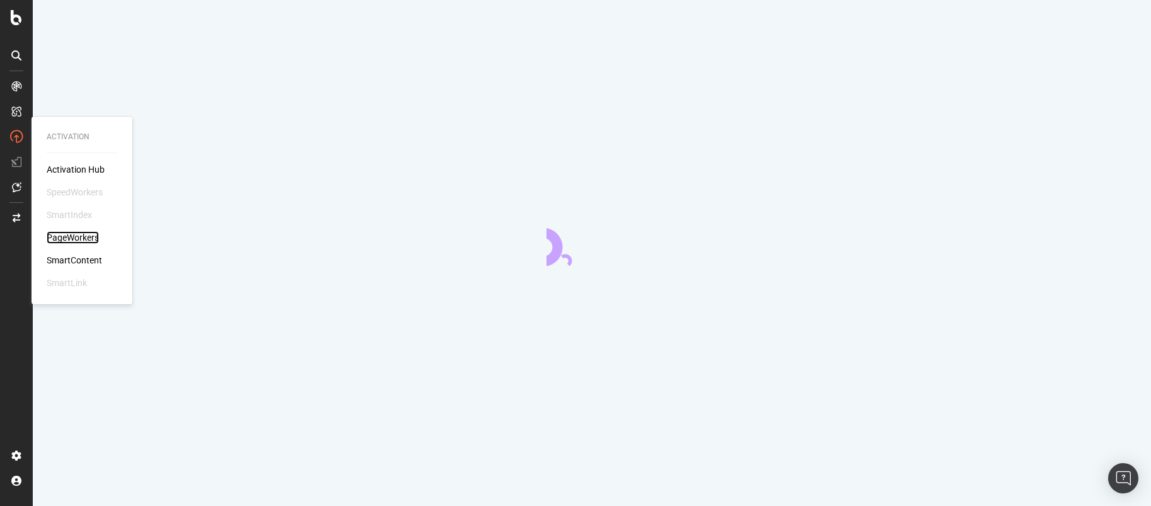
click at [61, 238] on div "PageWorkers" at bounding box center [73, 237] width 52 height 13
